Goal: Information Seeking & Learning: Learn about a topic

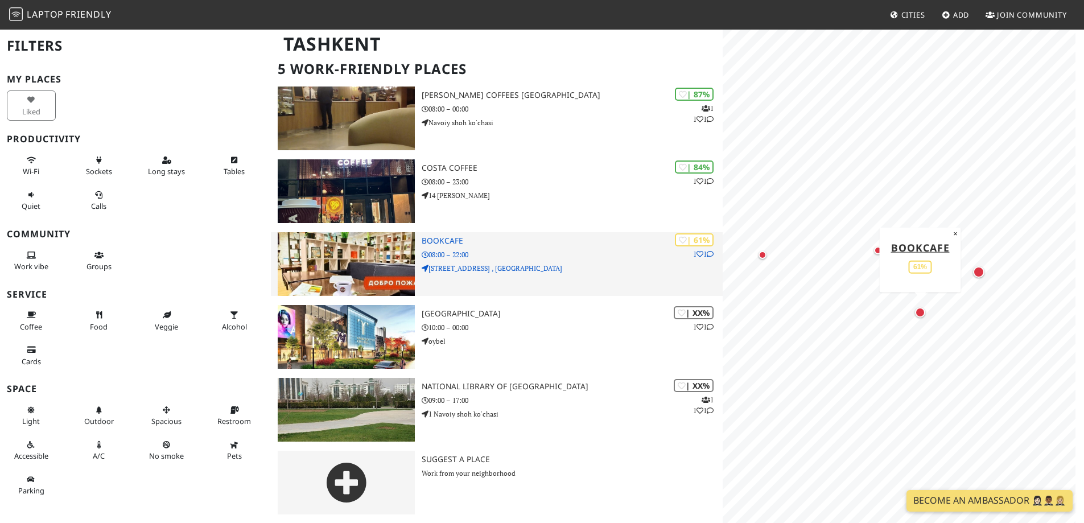
scroll to position [67, 0]
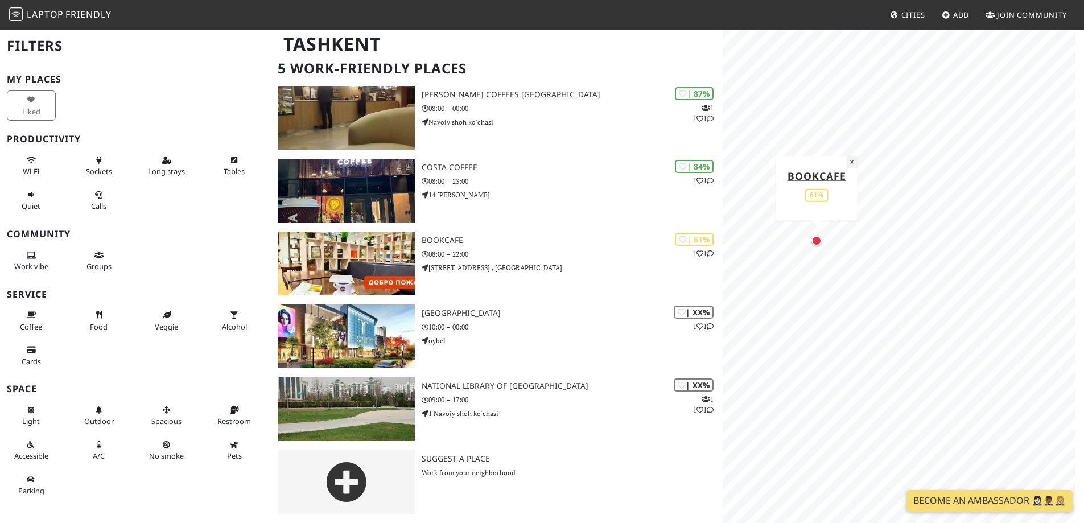
click at [851, 164] on button "×" at bounding box center [852, 161] width 11 height 13
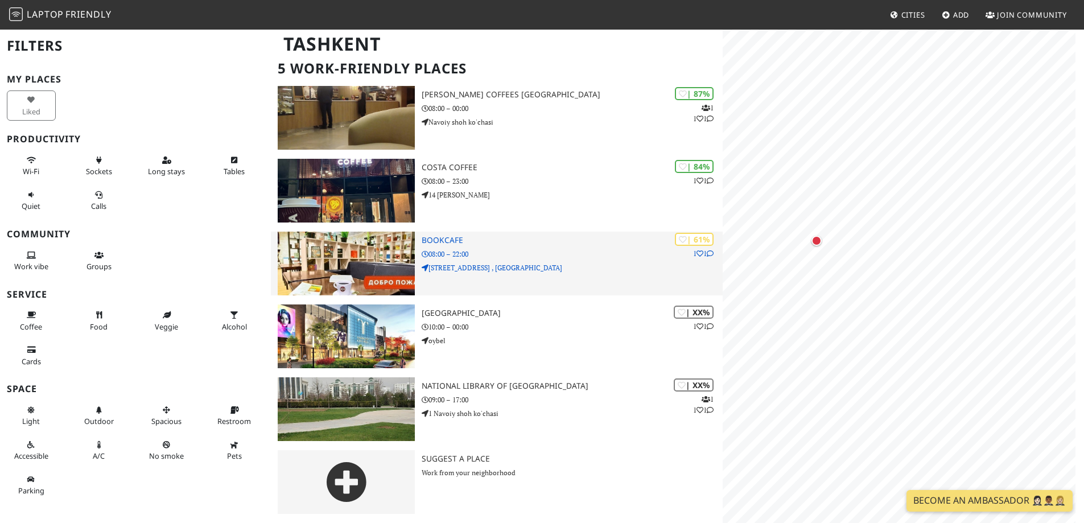
click at [711, 254] on icon at bounding box center [710, 253] width 7 height 7
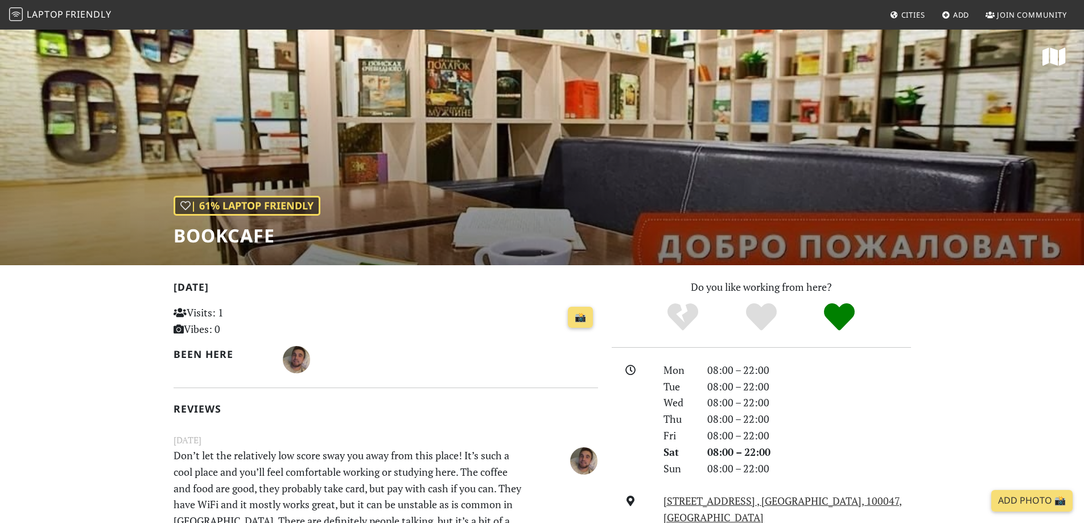
drag, startPoint x: 303, startPoint y: 323, endPoint x: 308, endPoint y: 319, distance: 6.9
